Goal: Register for event/course

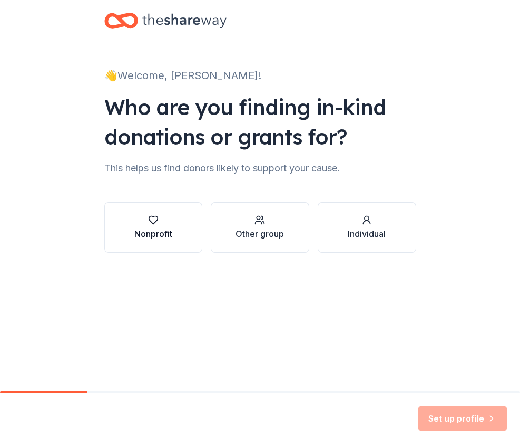
click at [156, 236] on div "Nonprofit" at bounding box center [153, 233] width 38 height 13
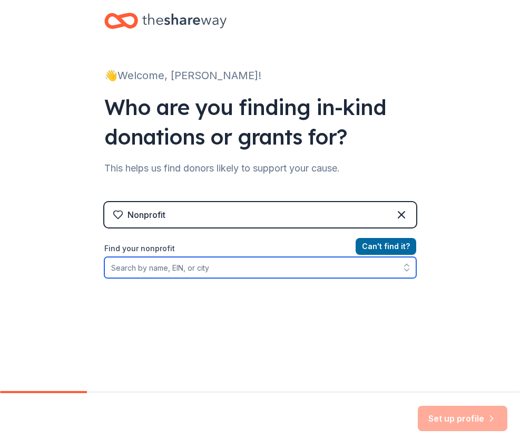
click at [237, 265] on input "Find your nonprofit" at bounding box center [260, 267] width 312 height 21
type input "Stronger than the storm"
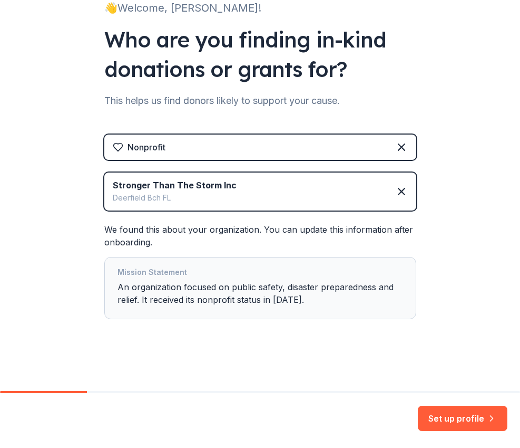
scroll to position [67, 0]
click at [463, 410] on button "Set up profile" at bounding box center [463, 417] width 90 height 25
click at [468, 412] on div "Set up profile" at bounding box center [463, 417] width 90 height 25
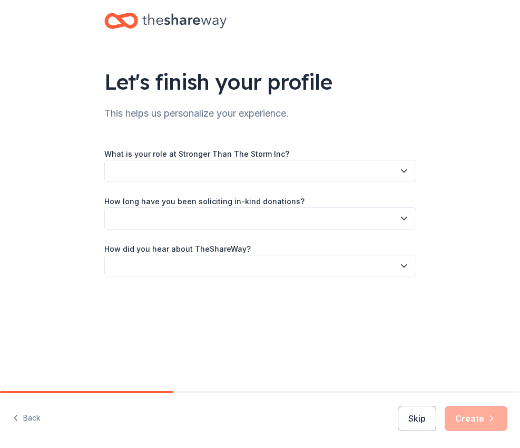
click at [311, 178] on button "button" at bounding box center [260, 171] width 312 height 22
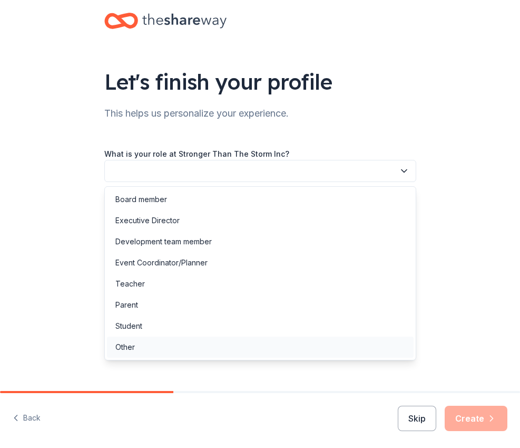
click at [248, 347] on div "Other" at bounding box center [260, 346] width 307 height 21
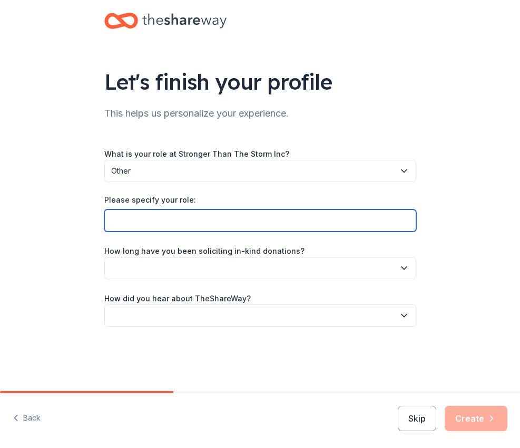
click at [254, 220] on input "Please specify your role:" at bounding box center [260, 220] width 312 height 22
type input "Marketing"
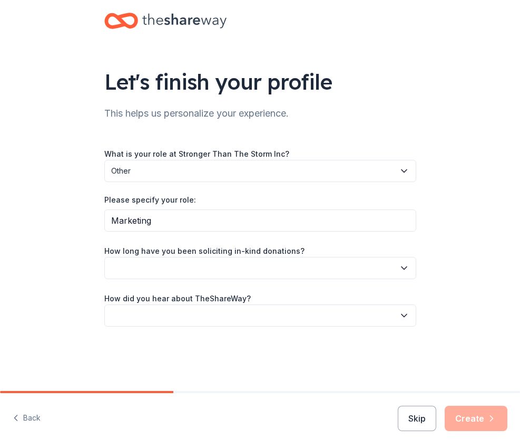
click at [253, 270] on button "button" at bounding box center [260, 268] width 312 height 22
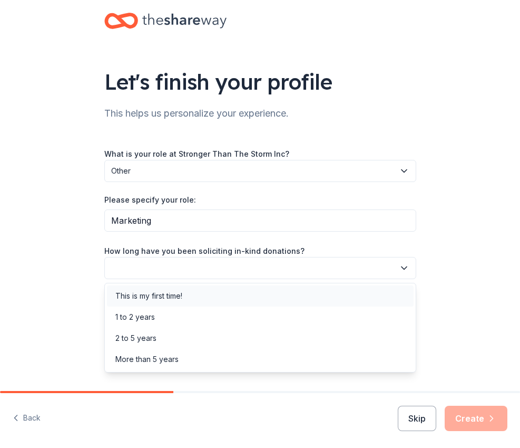
click at [247, 293] on div "This is my first time!" at bounding box center [260, 295] width 307 height 21
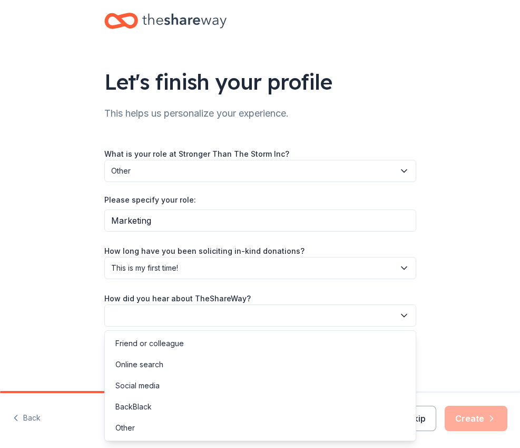
click at [238, 315] on button "button" at bounding box center [260, 315] width 312 height 22
click at [218, 367] on div "Online search" at bounding box center [260, 364] width 307 height 21
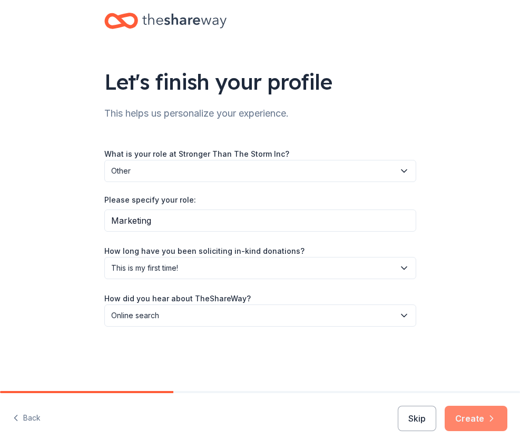
click at [458, 419] on button "Create" at bounding box center [476, 417] width 63 height 25
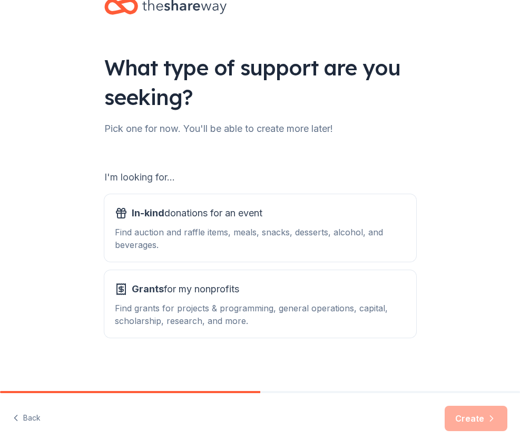
scroll to position [15, 0]
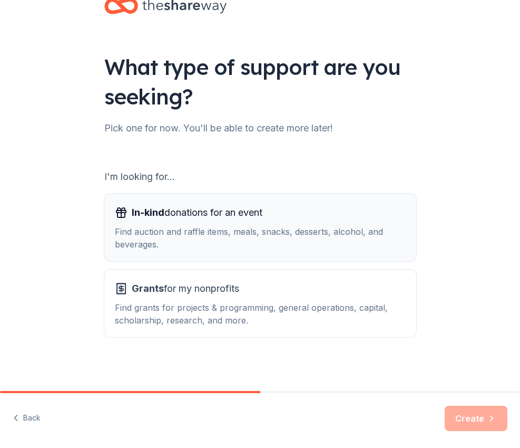
click at [288, 216] on div "In-kind donations for an event" at bounding box center [260, 212] width 291 height 17
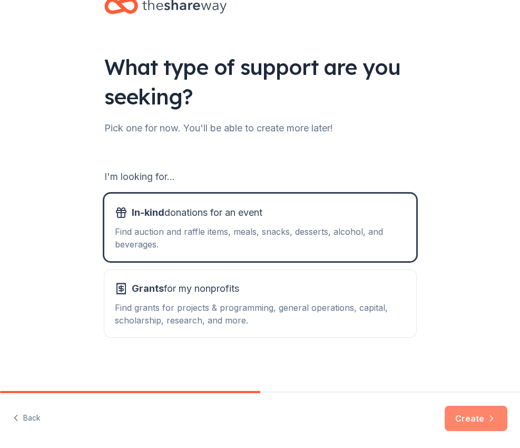
click at [487, 420] on icon "button" at bounding box center [492, 418] width 11 height 11
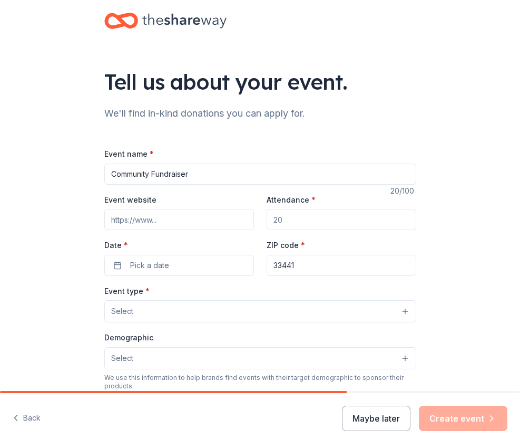
type input "Community Fundraiser"
type input "[DOMAIN_NAME]"
type input "1"
type input "2"
type input "350"
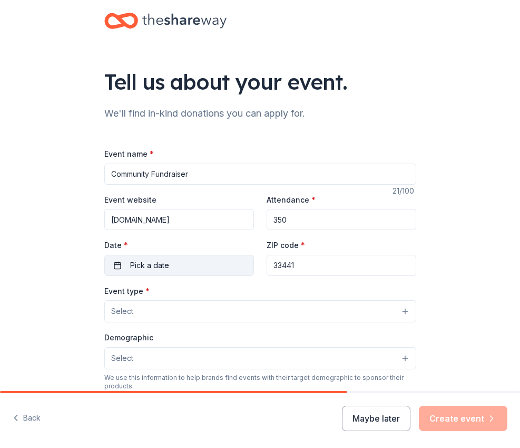
click at [170, 268] on button "Pick a date" at bounding box center [179, 265] width 150 height 21
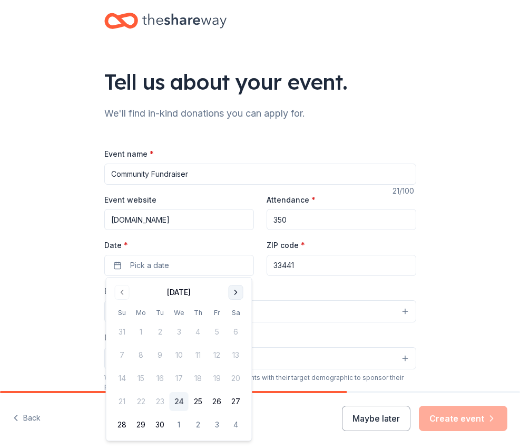
click at [239, 292] on button "Go to next month" at bounding box center [236, 292] width 15 height 15
click at [184, 376] on button "15" at bounding box center [179, 378] width 19 height 19
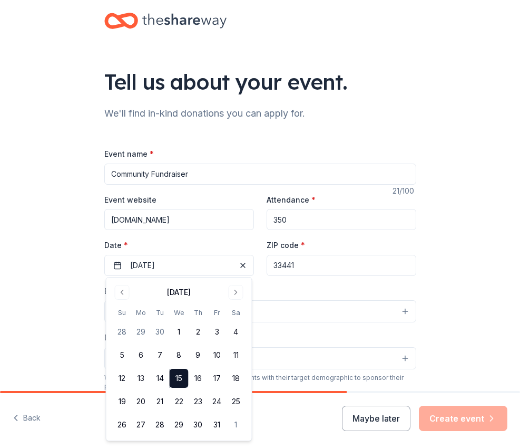
click at [288, 305] on button "Select" at bounding box center [260, 311] width 312 height 22
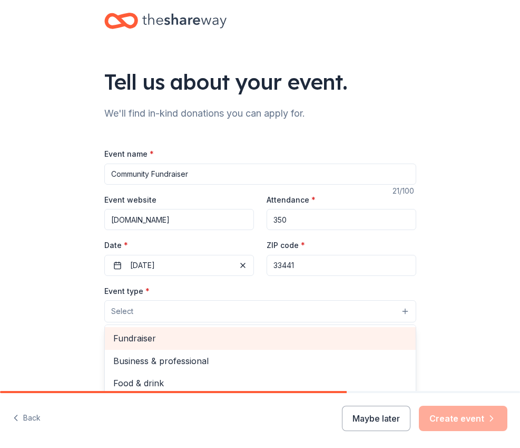
click at [214, 338] on span "Fundraiser" at bounding box center [260, 338] width 294 height 14
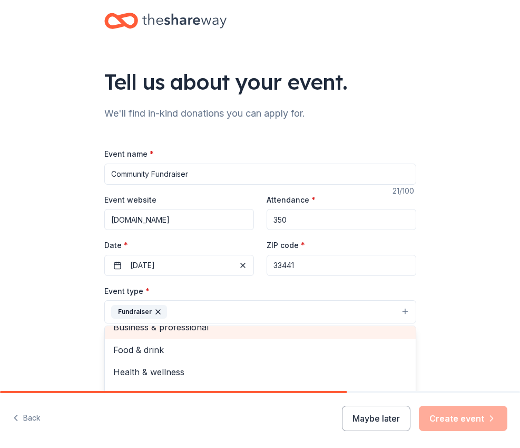
scroll to position [12, 0]
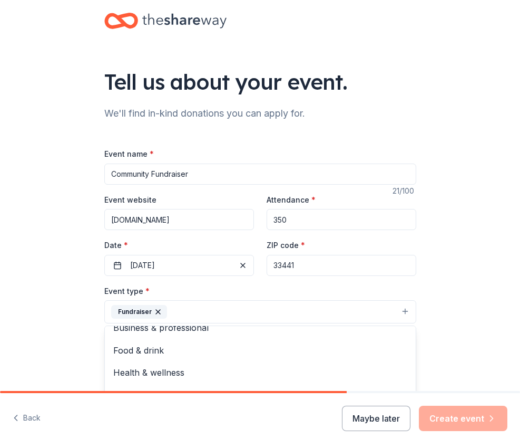
click at [443, 279] on div "Tell us about your event. We'll find in-kind donations you can apply for. Event…" at bounding box center [260, 343] width 520 height 686
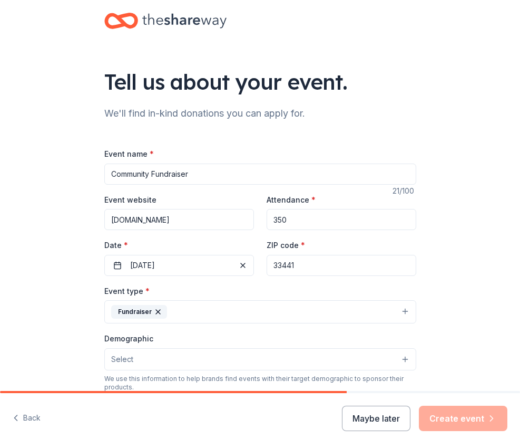
scroll to position [105, 0]
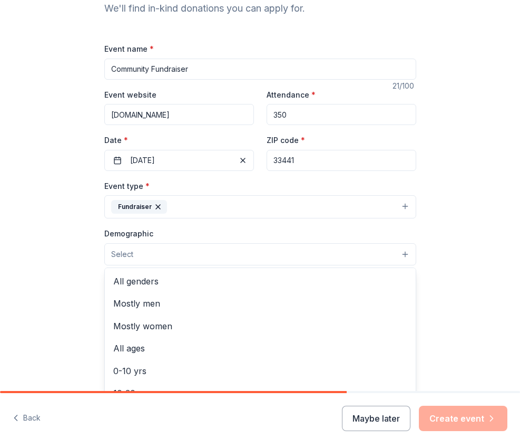
click at [348, 257] on button "Select" at bounding box center [260, 254] width 312 height 22
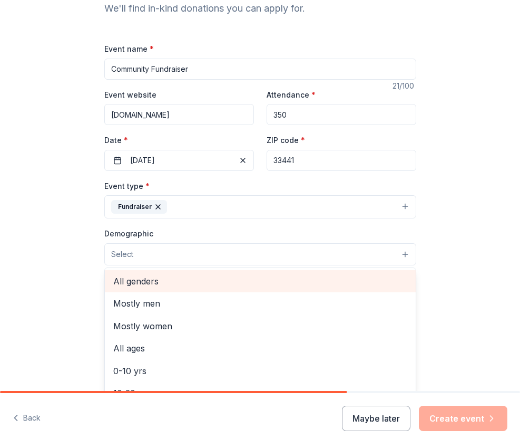
click at [245, 279] on span "All genders" at bounding box center [260, 281] width 294 height 14
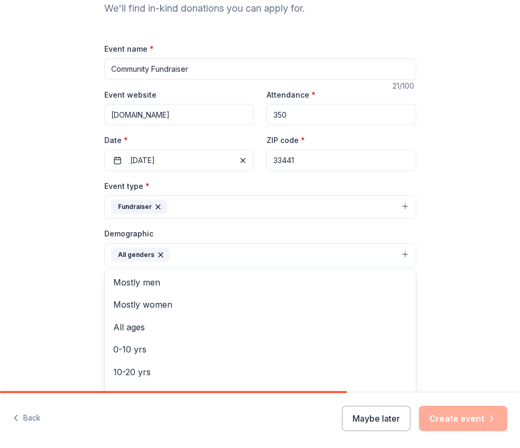
click at [448, 268] on div "Tell us about your event. We'll find in-kind donations you can apply for. Event…" at bounding box center [260, 238] width 520 height 687
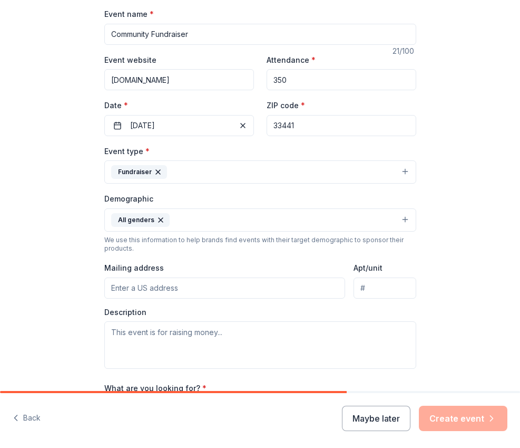
scroll to position [253, 0]
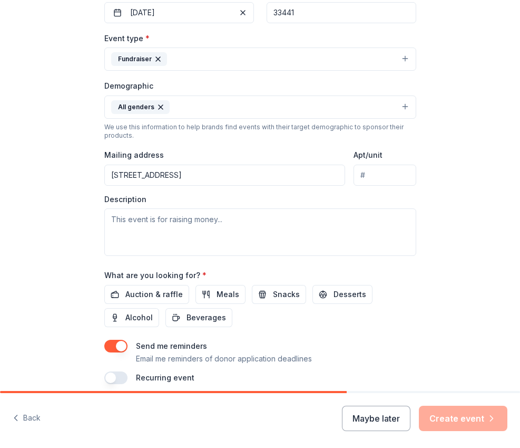
type input "[STREET_ADDRESS]"
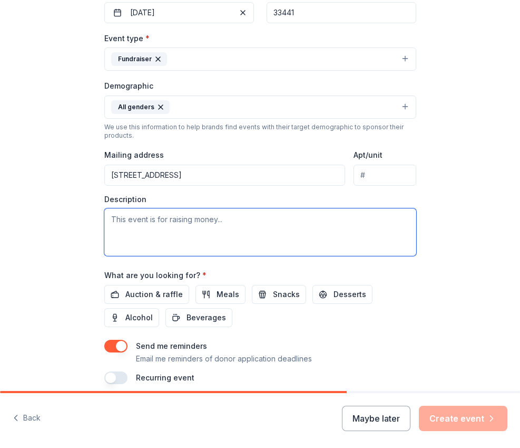
click at [227, 228] on textarea at bounding box center [260, 231] width 312 height 47
type textarea "C"
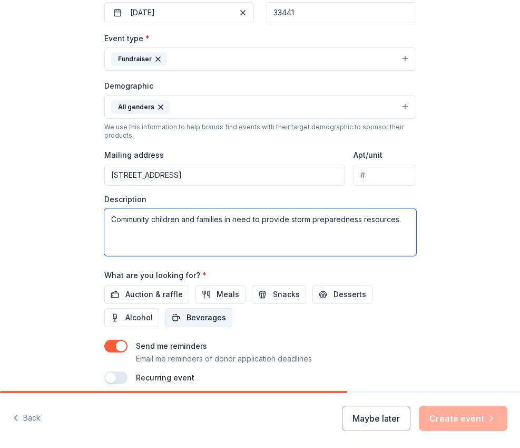
type textarea "Community children and families in need to provide storm preparedness resources."
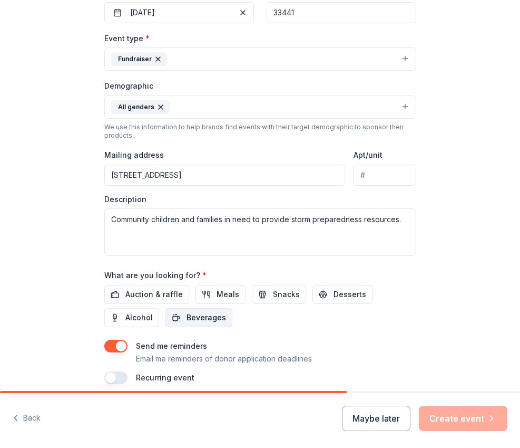
click at [193, 314] on span "Beverages" at bounding box center [207, 317] width 40 height 13
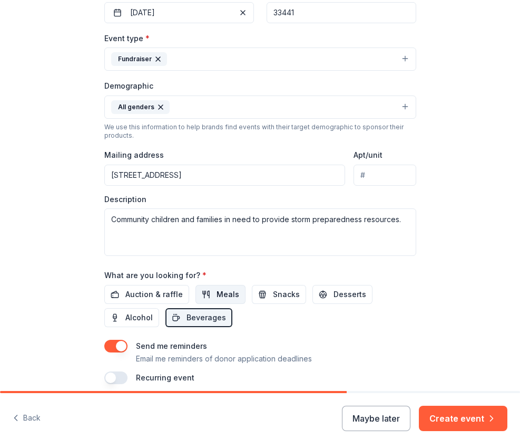
click at [217, 294] on span "Meals" at bounding box center [228, 294] width 23 height 13
click at [219, 289] on span "Meals" at bounding box center [228, 294] width 23 height 13
click at [158, 294] on span "Auction & raffle" at bounding box center [153, 294] width 57 height 13
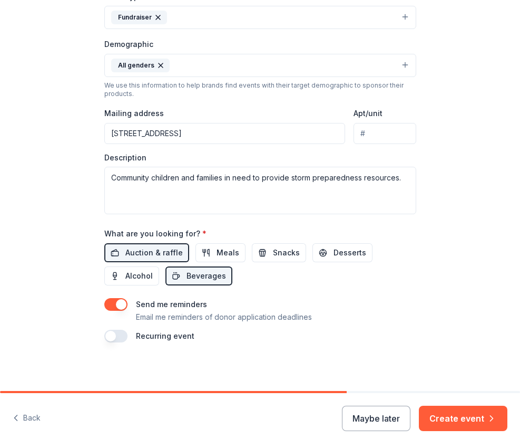
scroll to position [294, 0]
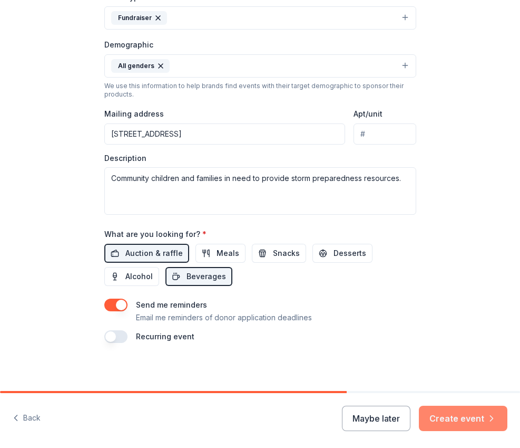
click at [458, 415] on button "Create event" at bounding box center [463, 417] width 89 height 25
